Goal: Task Accomplishment & Management: Manage account settings

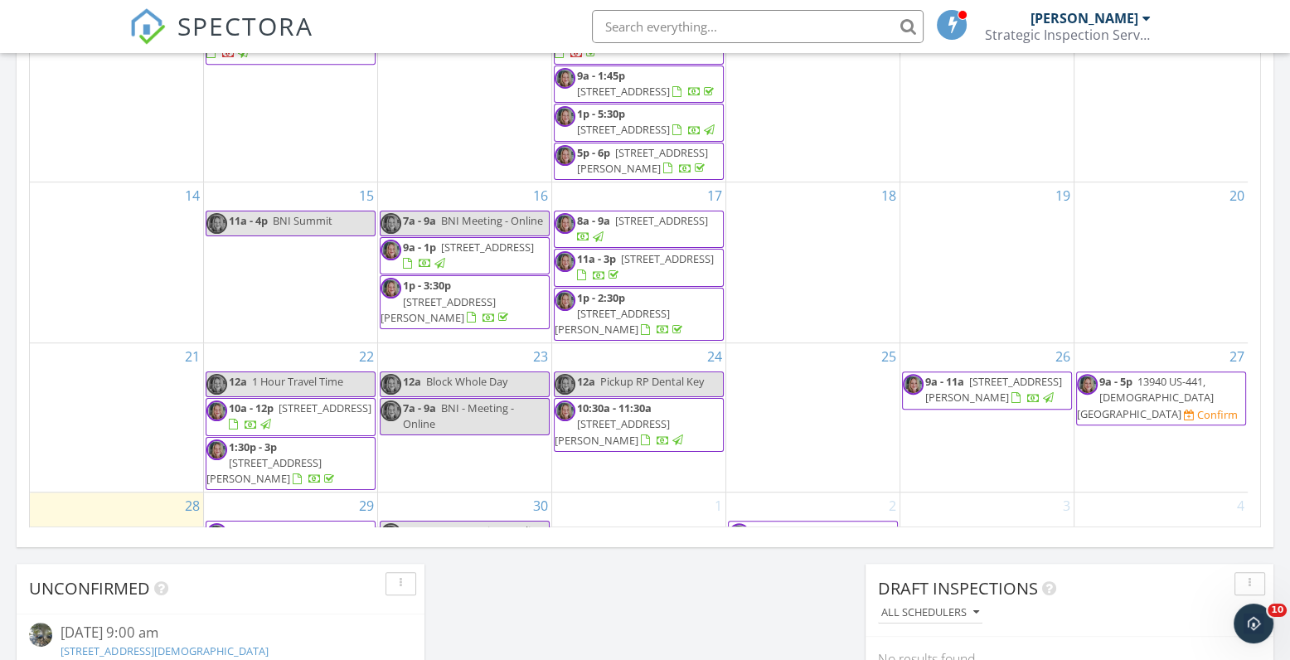
scroll to position [109, 0]
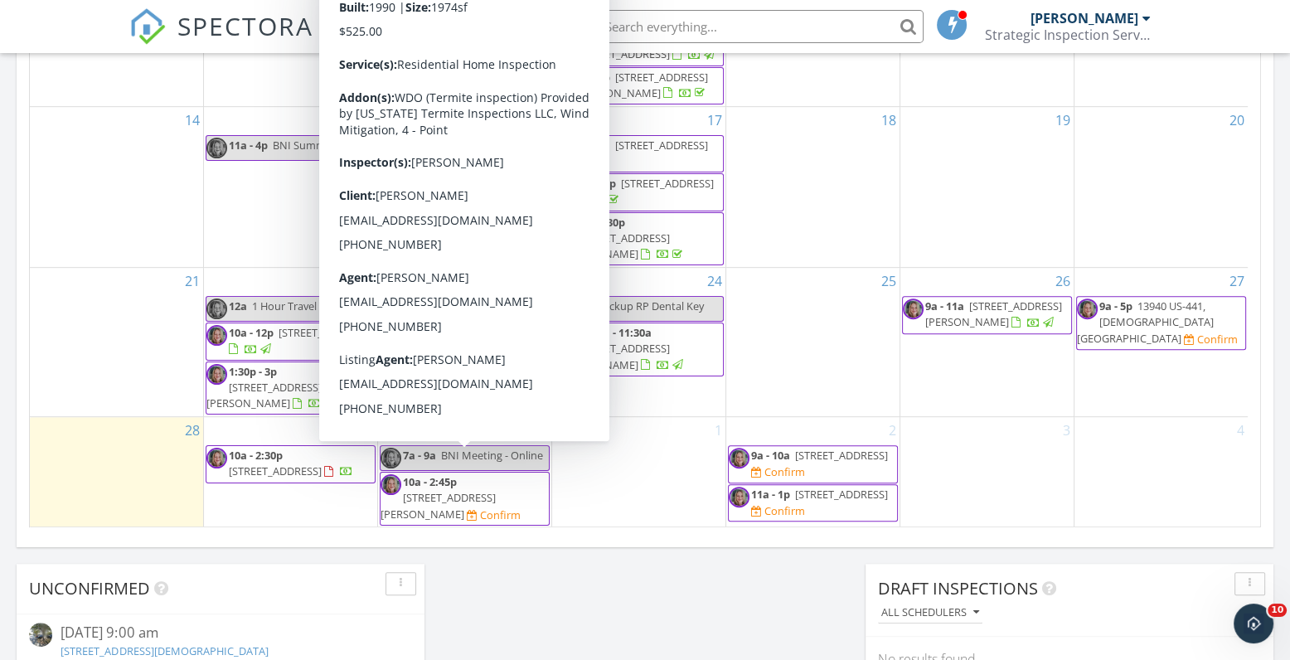
click at [453, 474] on span "10a - 2:45p" at bounding box center [430, 481] width 54 height 15
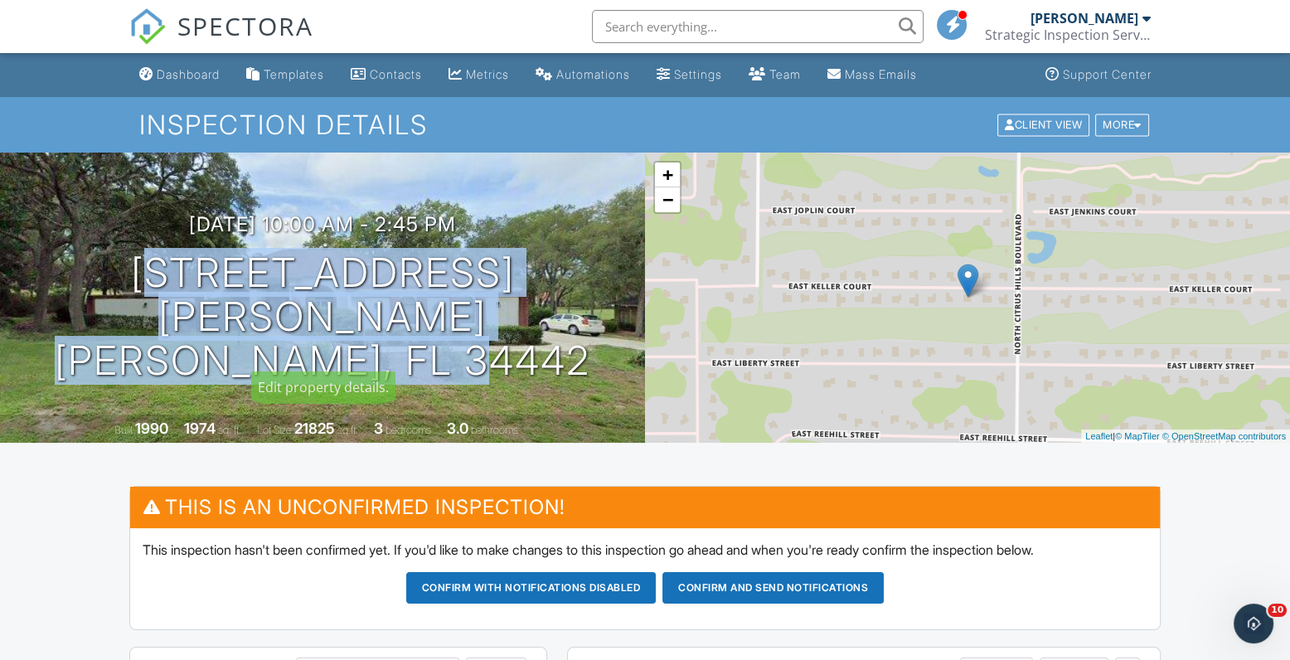
drag, startPoint x: 139, startPoint y: 280, endPoint x: 554, endPoint y: 343, distance: 420.0
click at [554, 343] on div "09/30/2025 10:00 am - 2:45 pm 346 E Keller Ct Hernando, FL 34442" at bounding box center [322, 297] width 645 height 169
copy h1 "346 E Keller Ct Hernando, FL 34442"
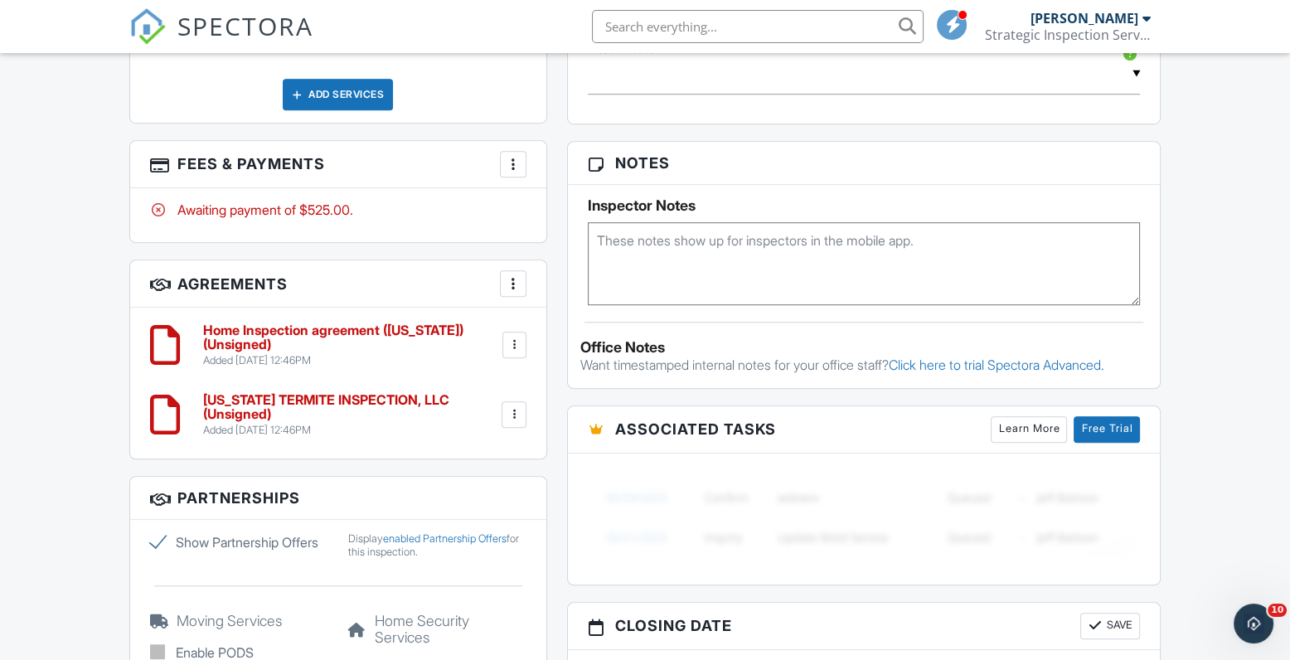
scroll to position [1160, 0]
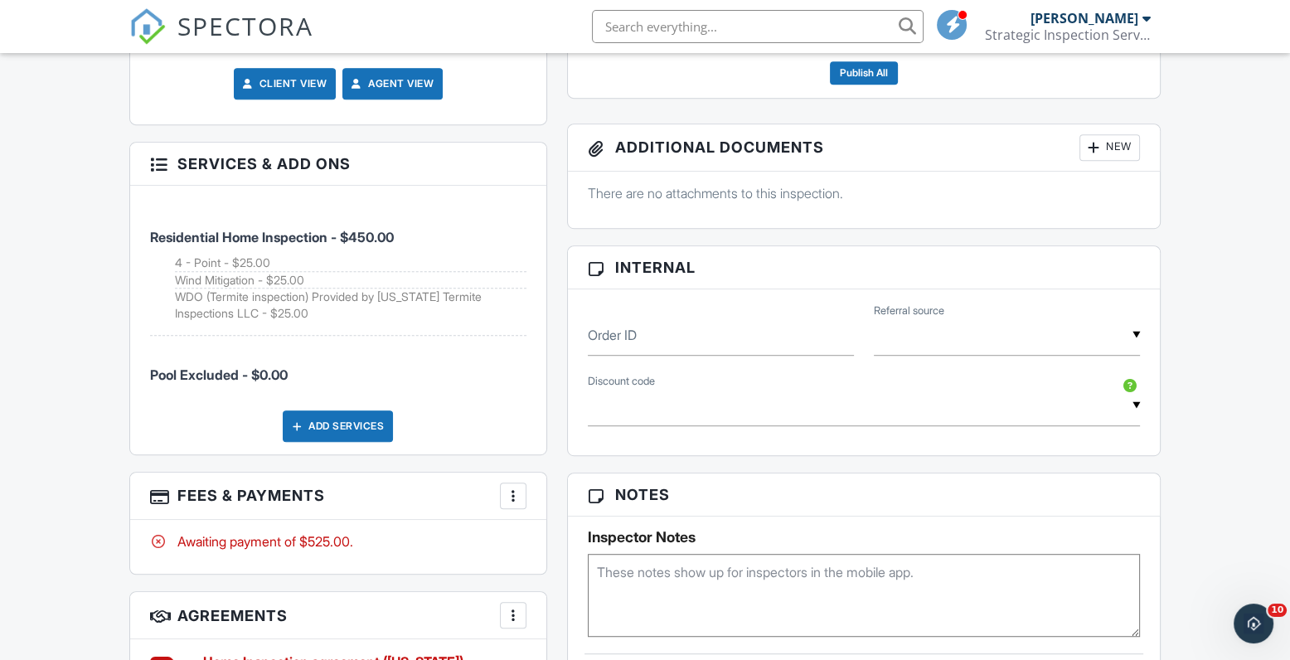
drag, startPoint x: 315, startPoint y: 359, endPoint x: 468, endPoint y: 364, distance: 153.4
click at [468, 364] on li "Pool Excluded - $0.00" at bounding box center [338, 366] width 377 height 61
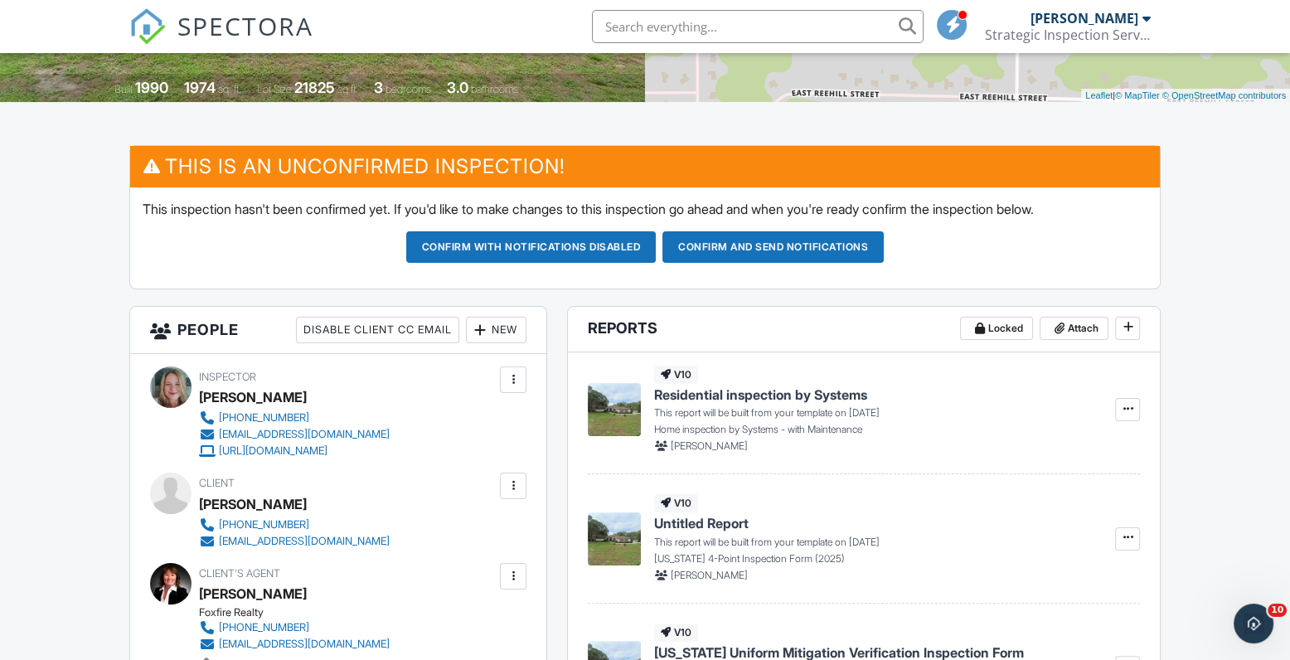
scroll to position [166, 0]
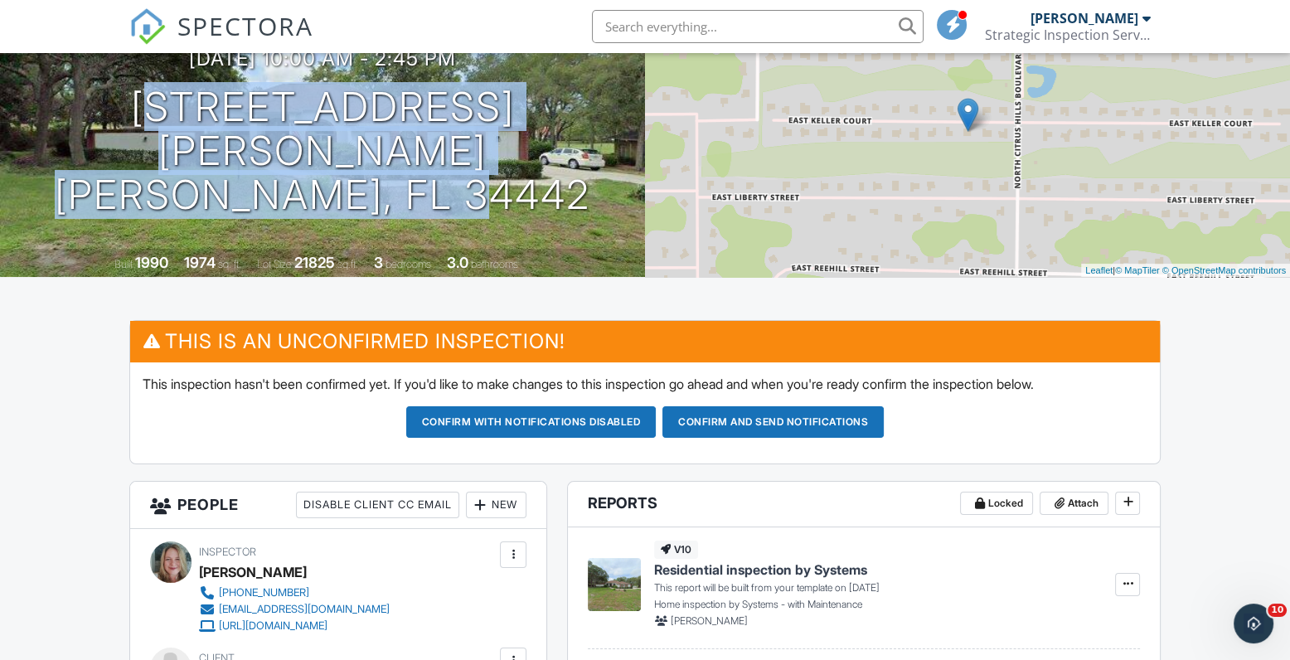
click at [943, 146] on div "+ − Leaflet | © MapTiler © OpenStreetMap contributors" at bounding box center [967, 132] width 645 height 290
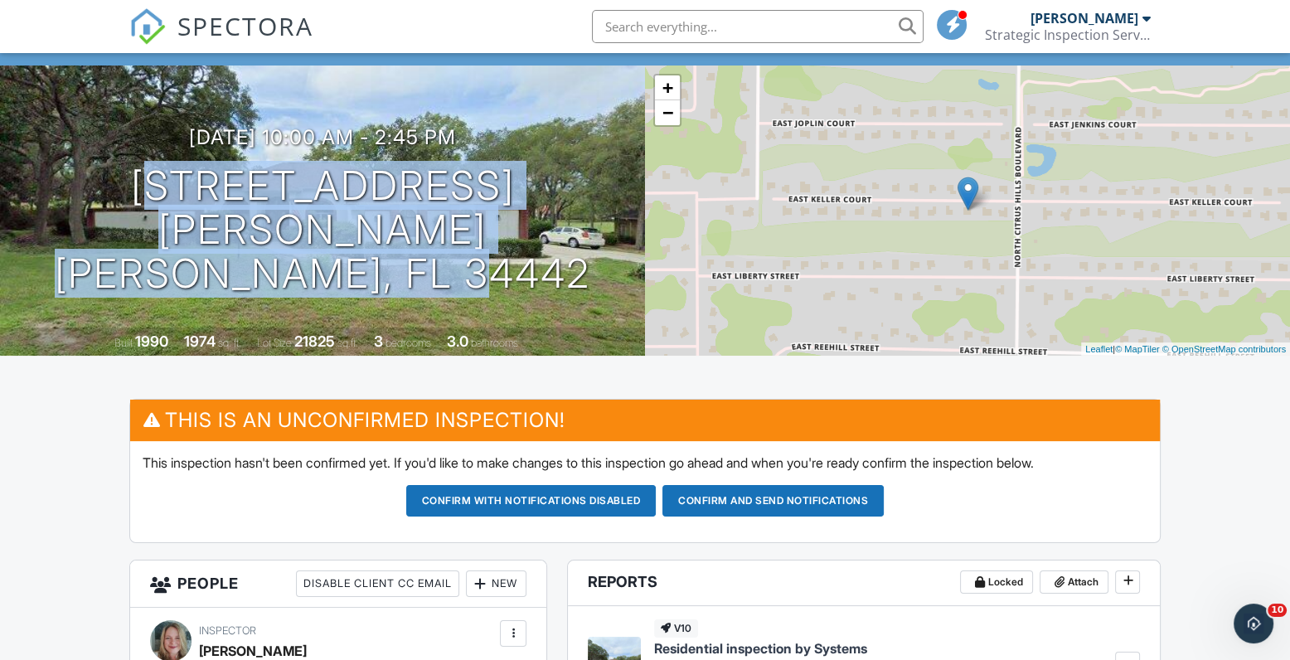
scroll to position [0, 0]
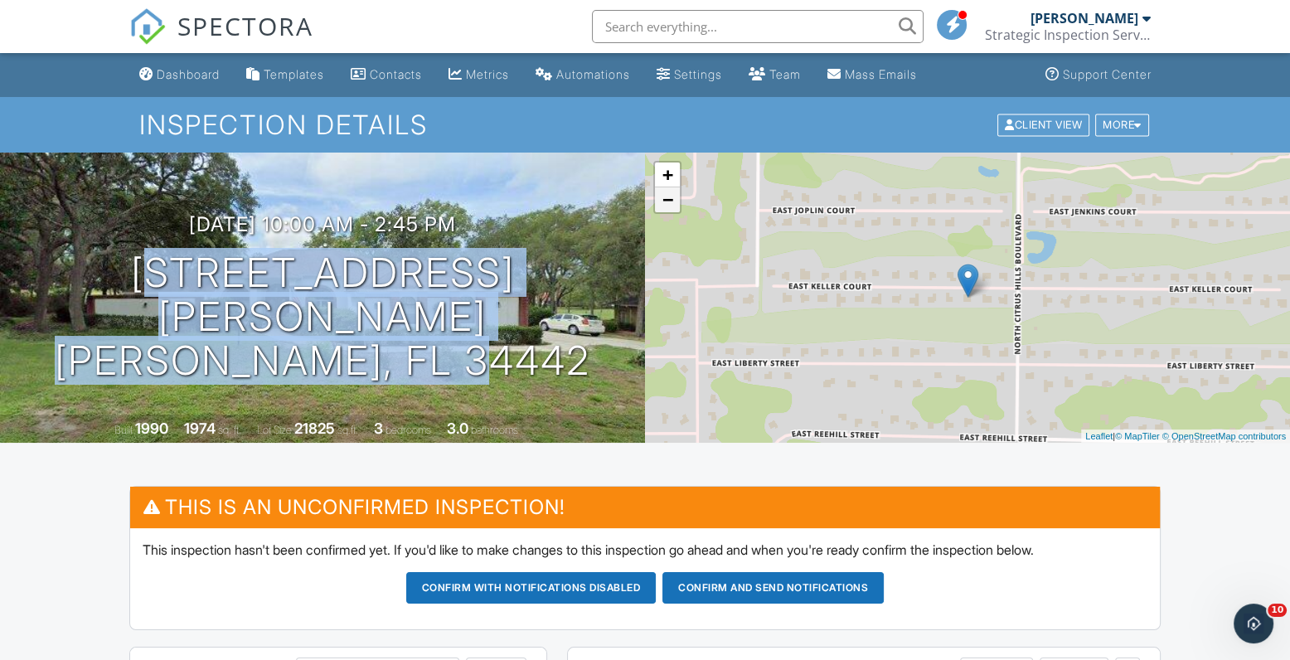
click at [674, 209] on link "−" at bounding box center [667, 199] width 25 height 25
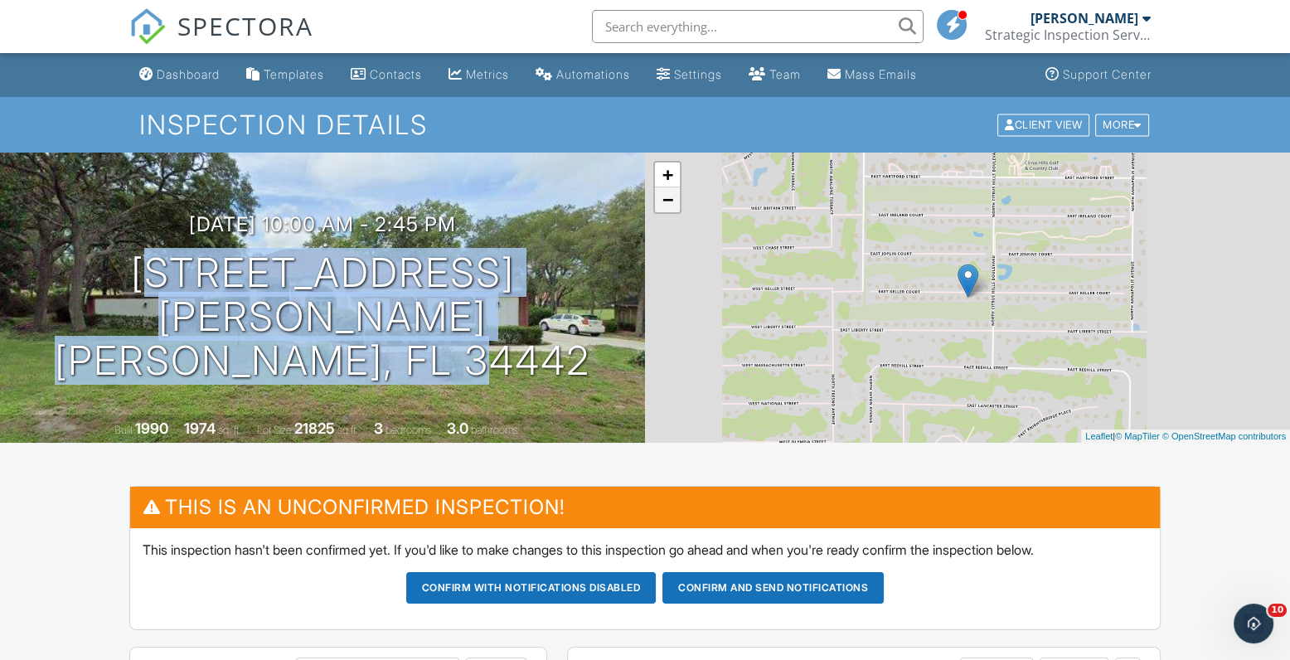
click at [674, 209] on link "−" at bounding box center [667, 199] width 25 height 25
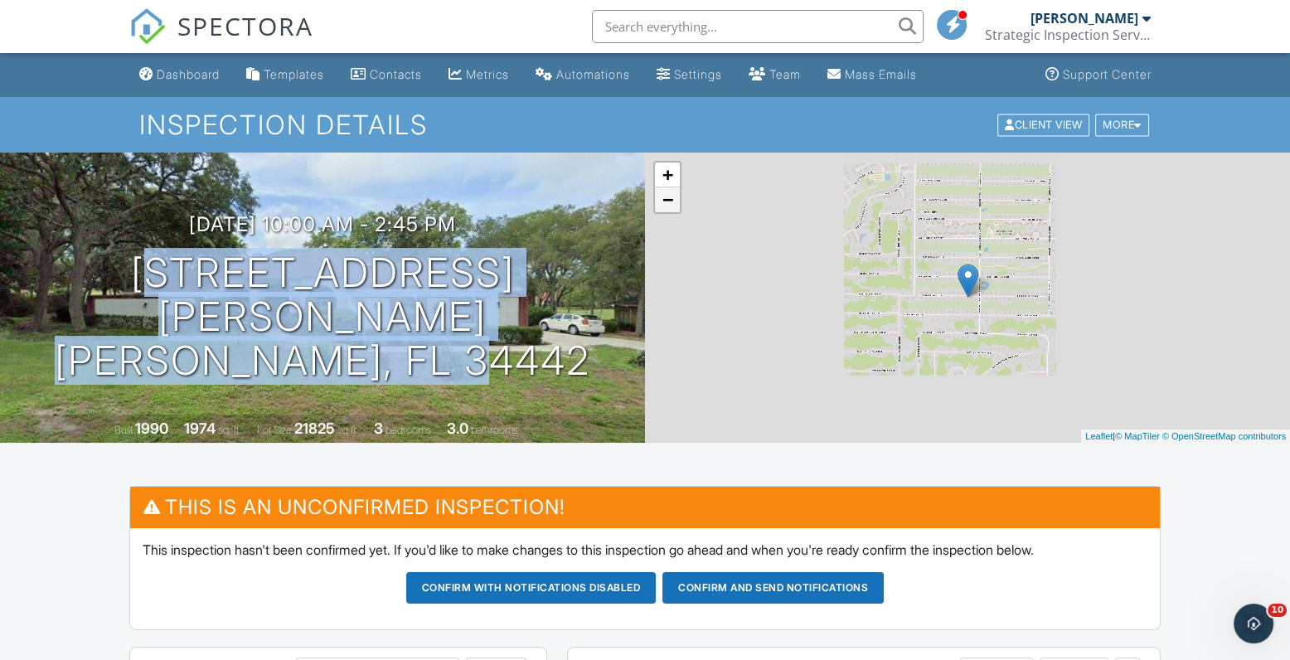
click at [674, 209] on link "−" at bounding box center [667, 199] width 25 height 25
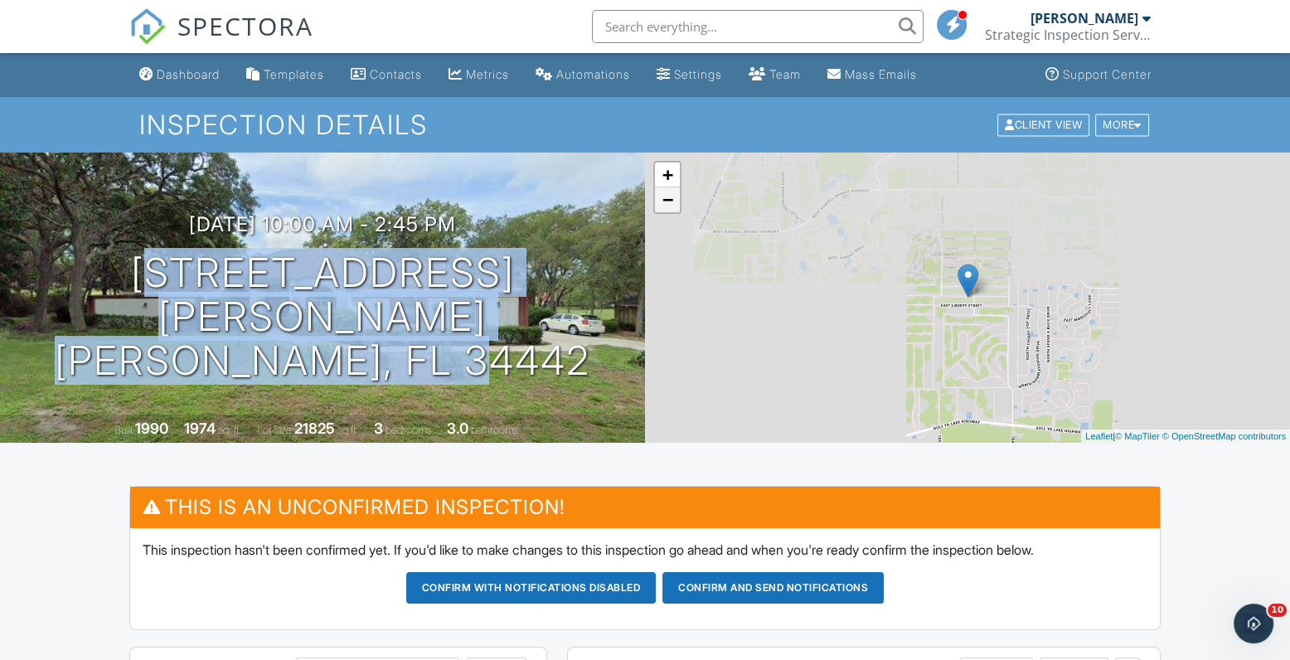
click at [674, 209] on link "−" at bounding box center [667, 199] width 25 height 25
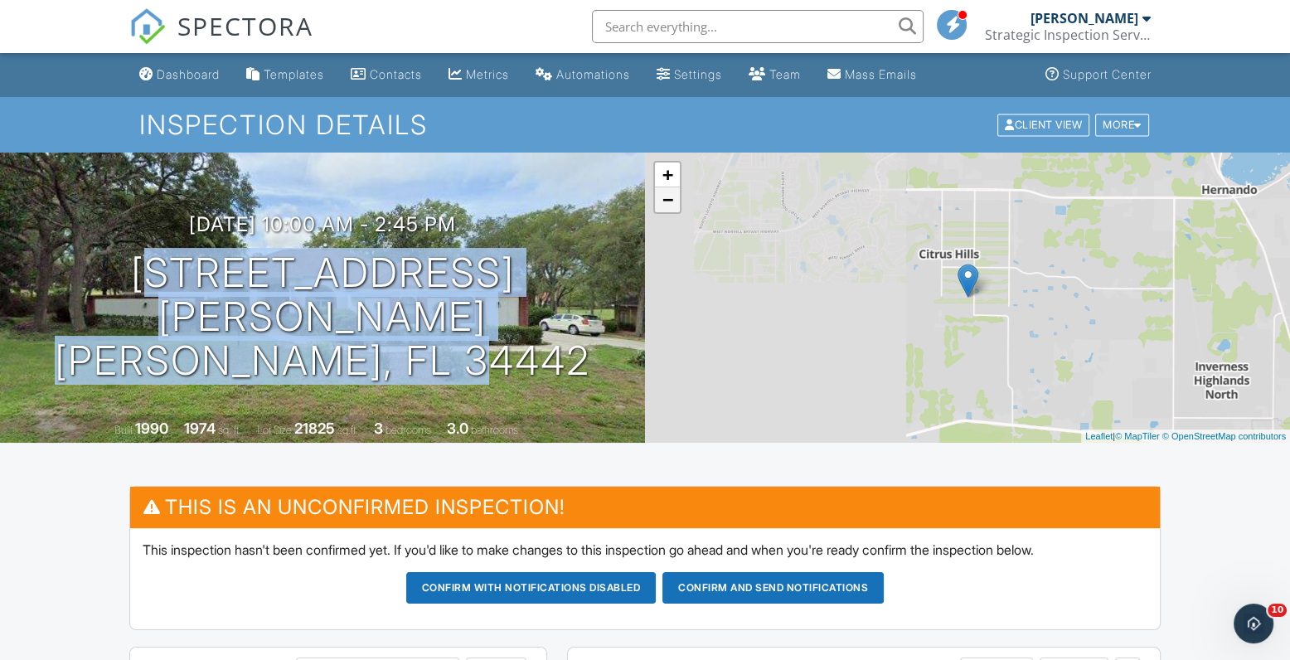
click at [674, 209] on link "−" at bounding box center [667, 199] width 25 height 25
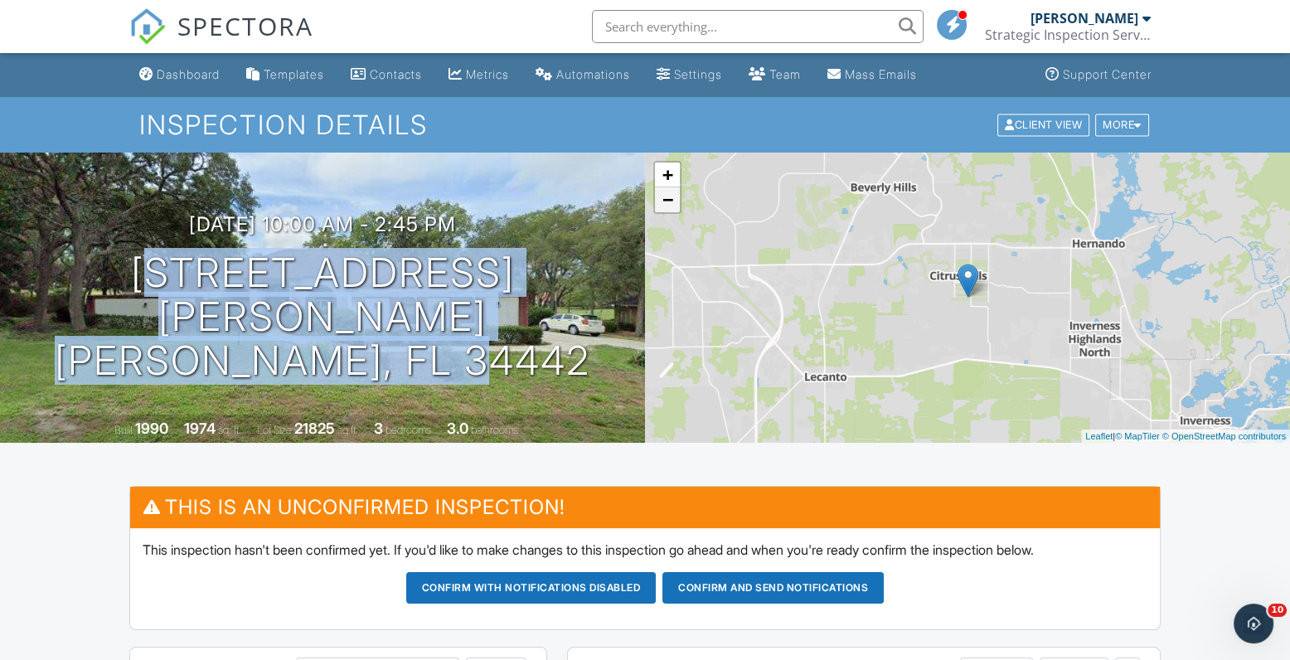
click at [674, 209] on link "−" at bounding box center [667, 199] width 25 height 25
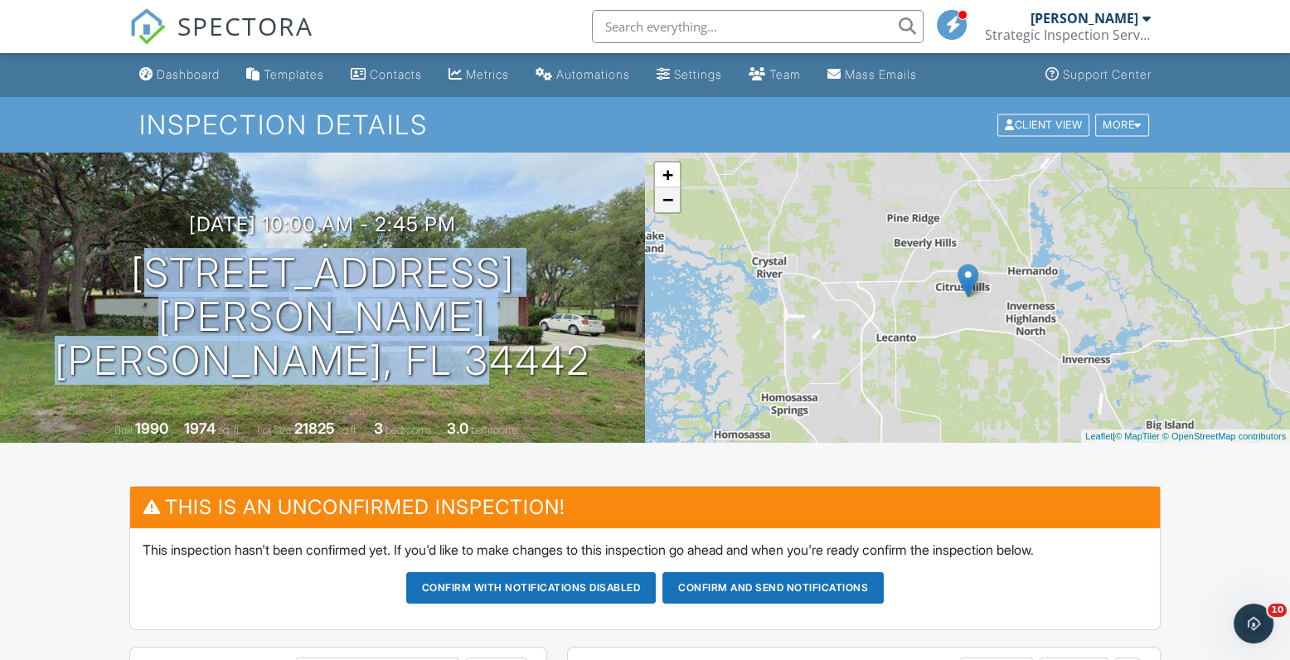
click at [674, 209] on link "−" at bounding box center [667, 199] width 25 height 25
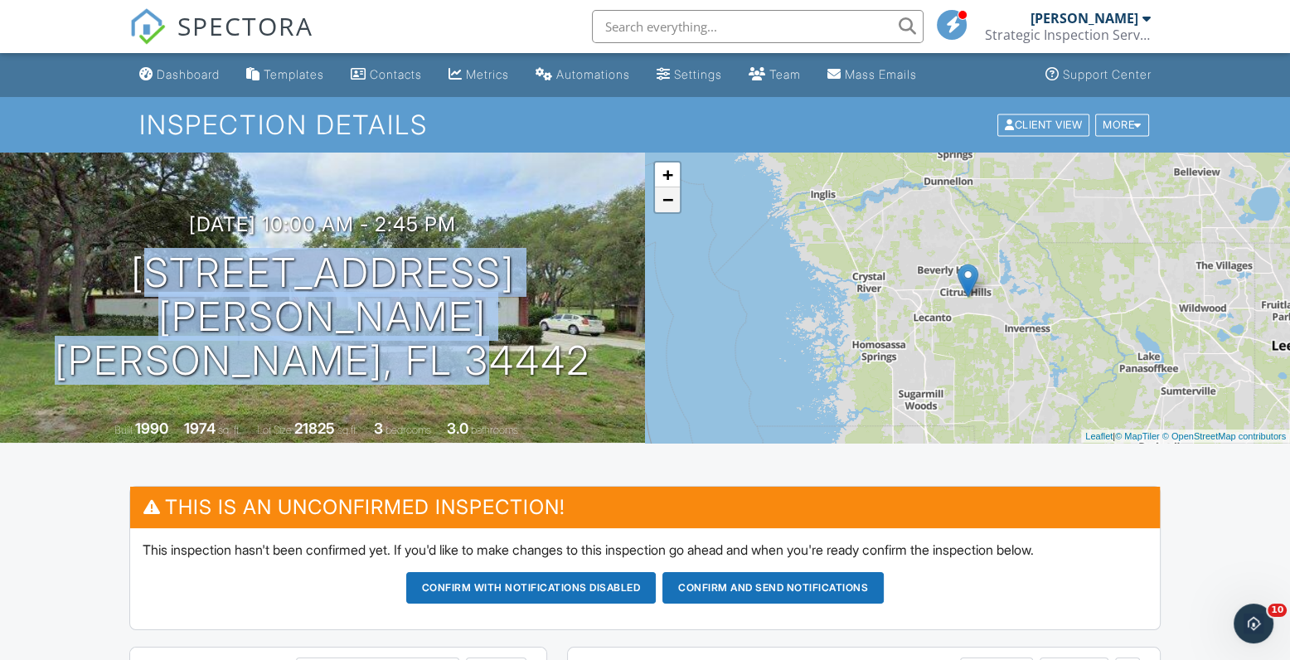
click at [674, 209] on link "−" at bounding box center [667, 199] width 25 height 25
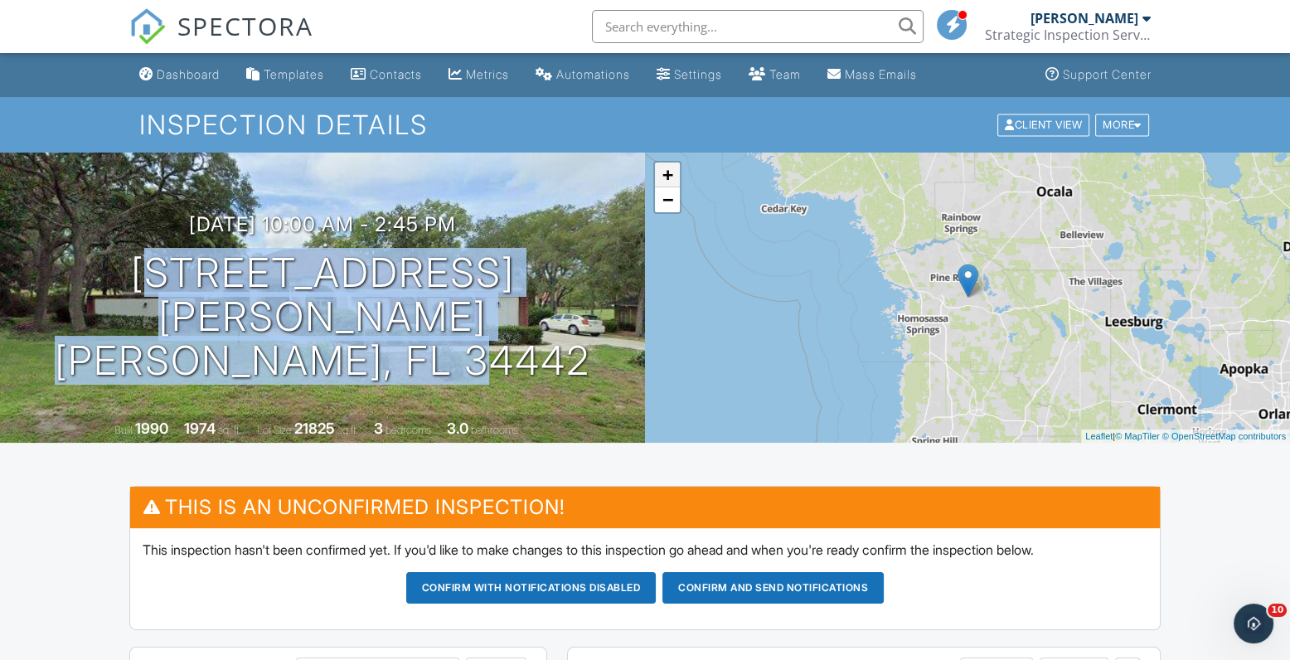
click at [658, 172] on link "+" at bounding box center [667, 174] width 25 height 25
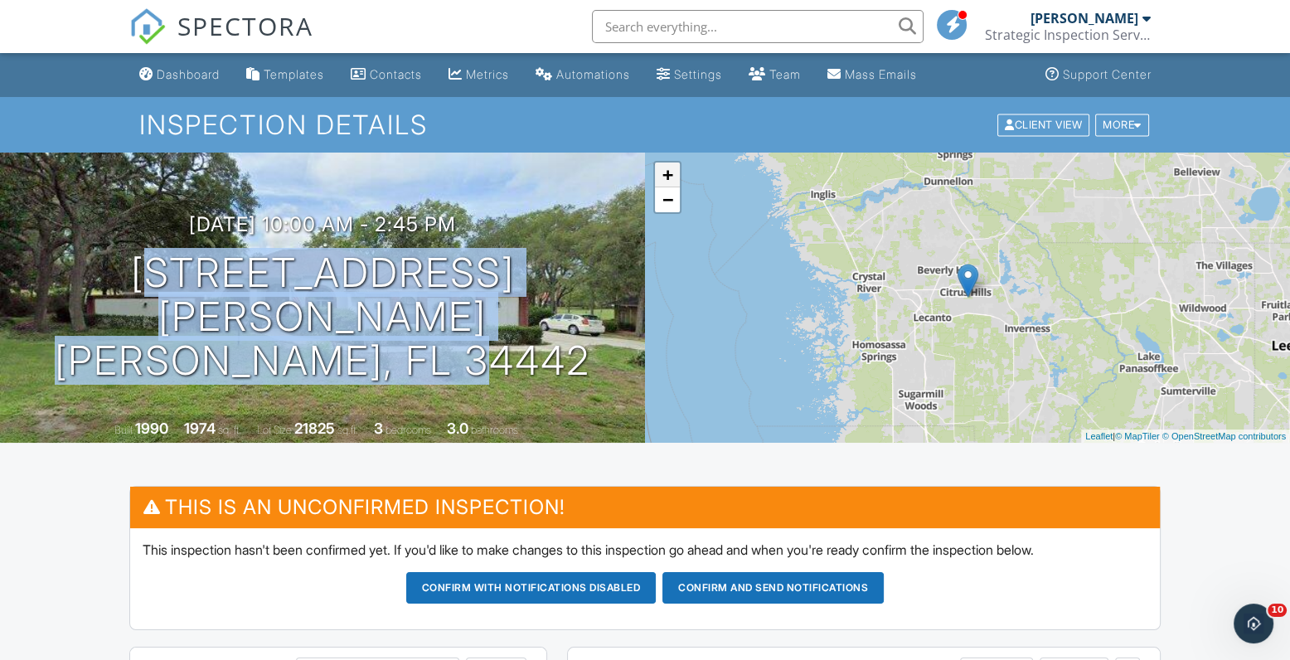
click at [669, 182] on link "+" at bounding box center [667, 174] width 25 height 25
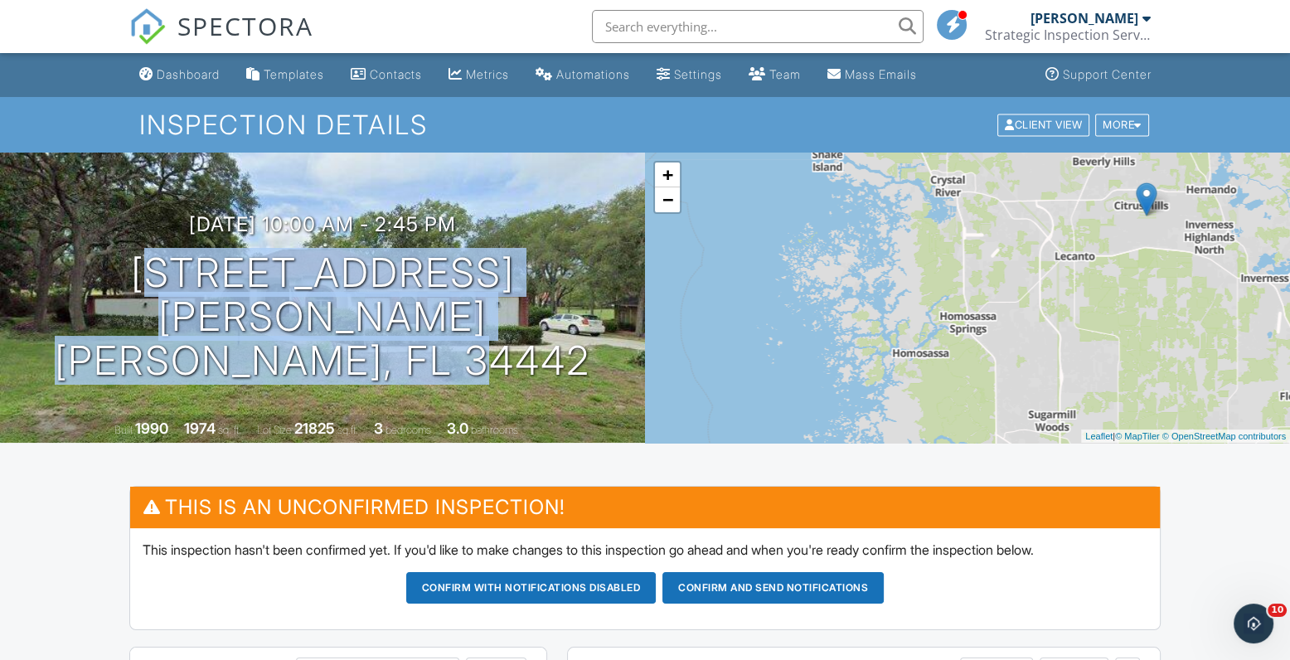
drag, startPoint x: 892, startPoint y: 317, endPoint x: 1077, endPoint y: 233, distance: 203.7
click at [1077, 233] on div "+ − Leaflet | © MapTiler © OpenStreetMap contributors" at bounding box center [967, 298] width 645 height 290
click at [661, 201] on link "−" at bounding box center [667, 199] width 25 height 25
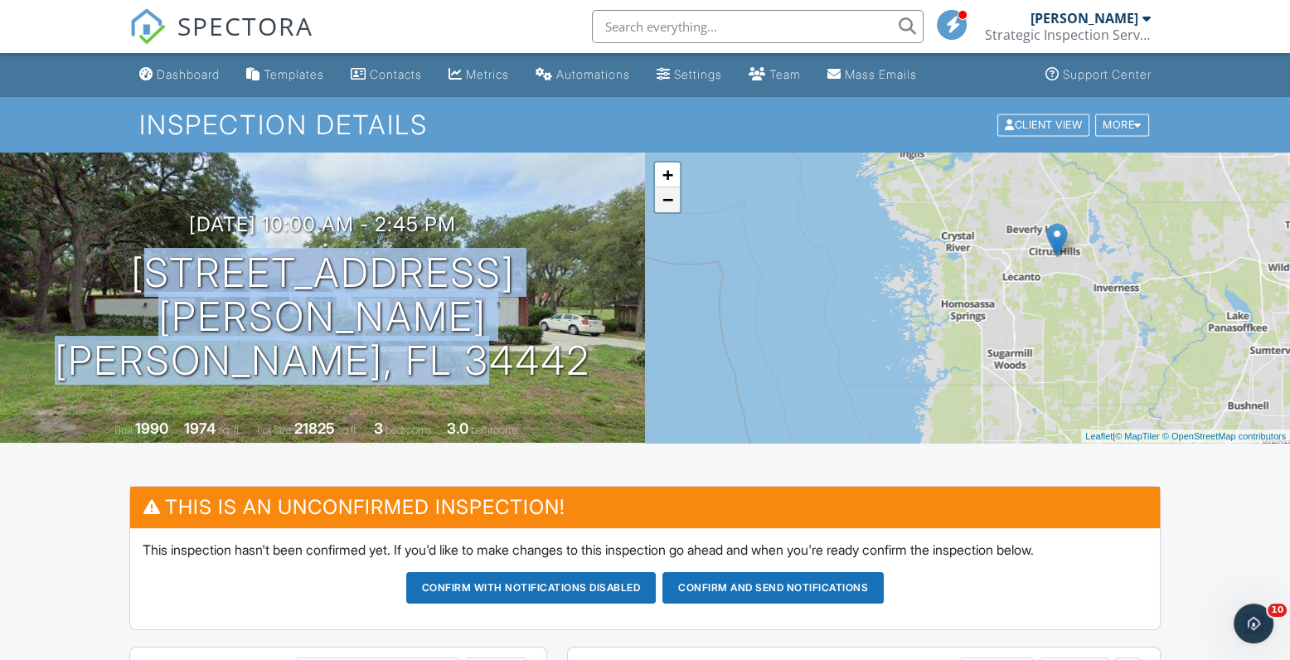
click at [661, 201] on link "−" at bounding box center [667, 199] width 25 height 25
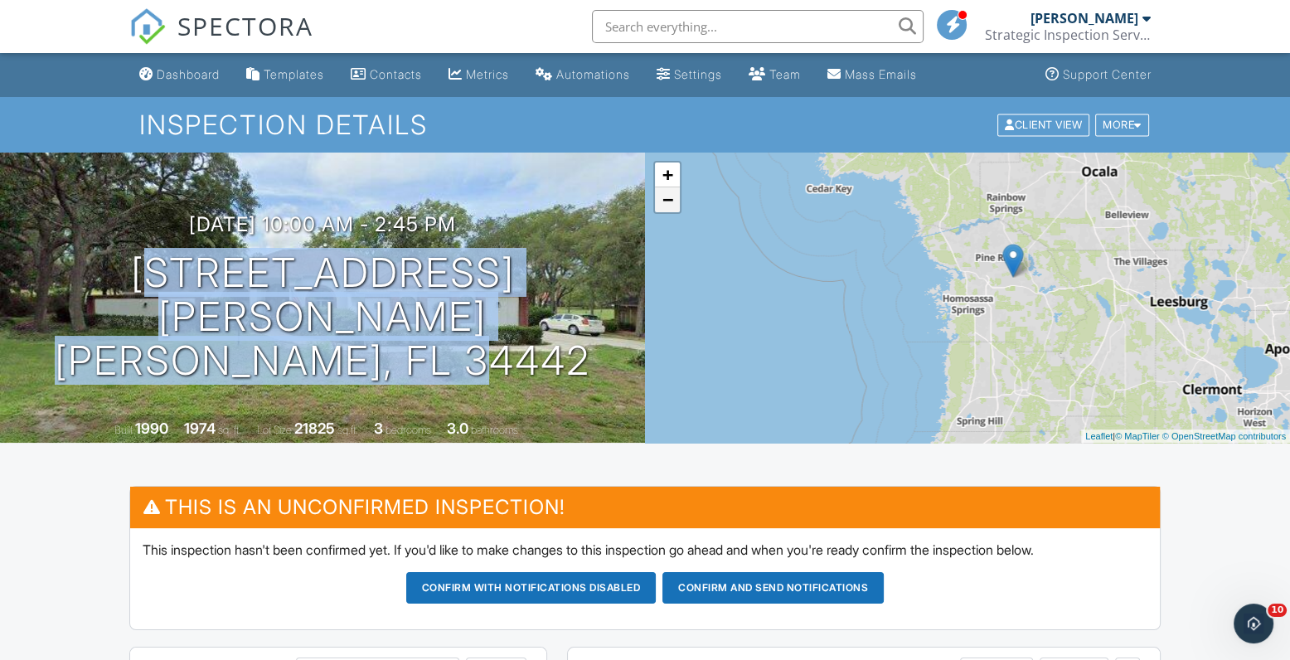
click at [661, 201] on link "−" at bounding box center [667, 199] width 25 height 25
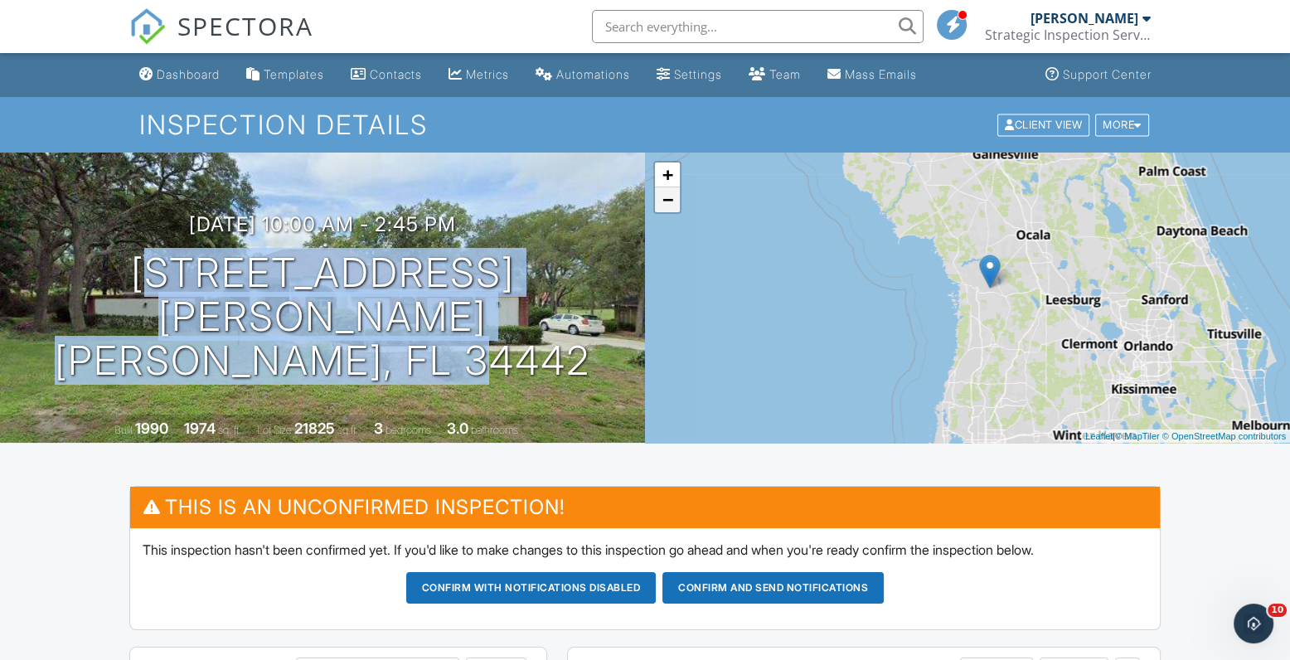
click at [661, 201] on link "−" at bounding box center [667, 199] width 25 height 25
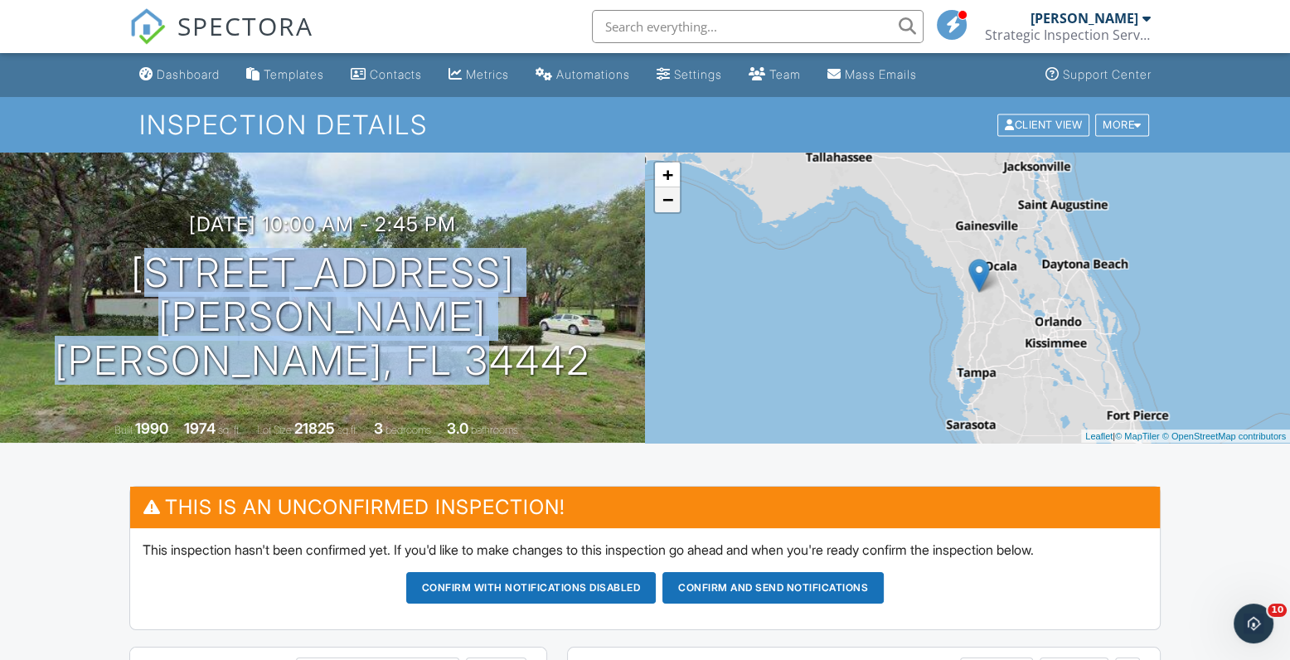
click at [661, 201] on link "−" at bounding box center [667, 199] width 25 height 25
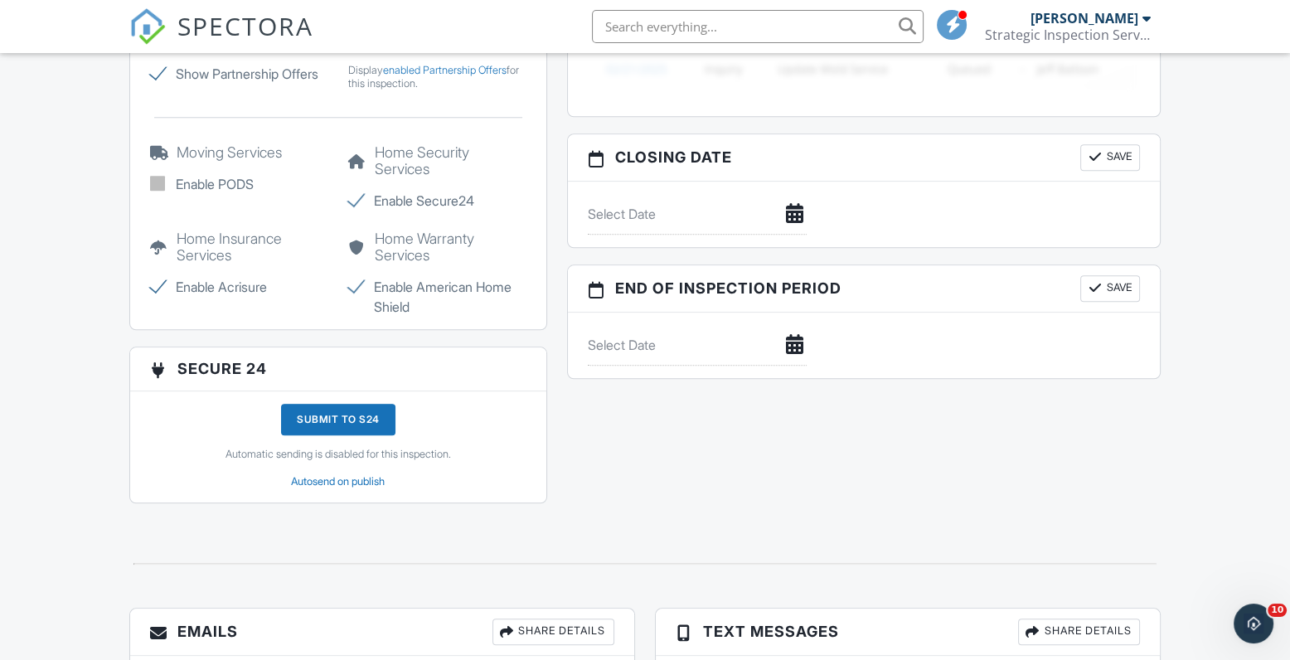
scroll to position [2057, 0]
